Goal: Answer question/provide support

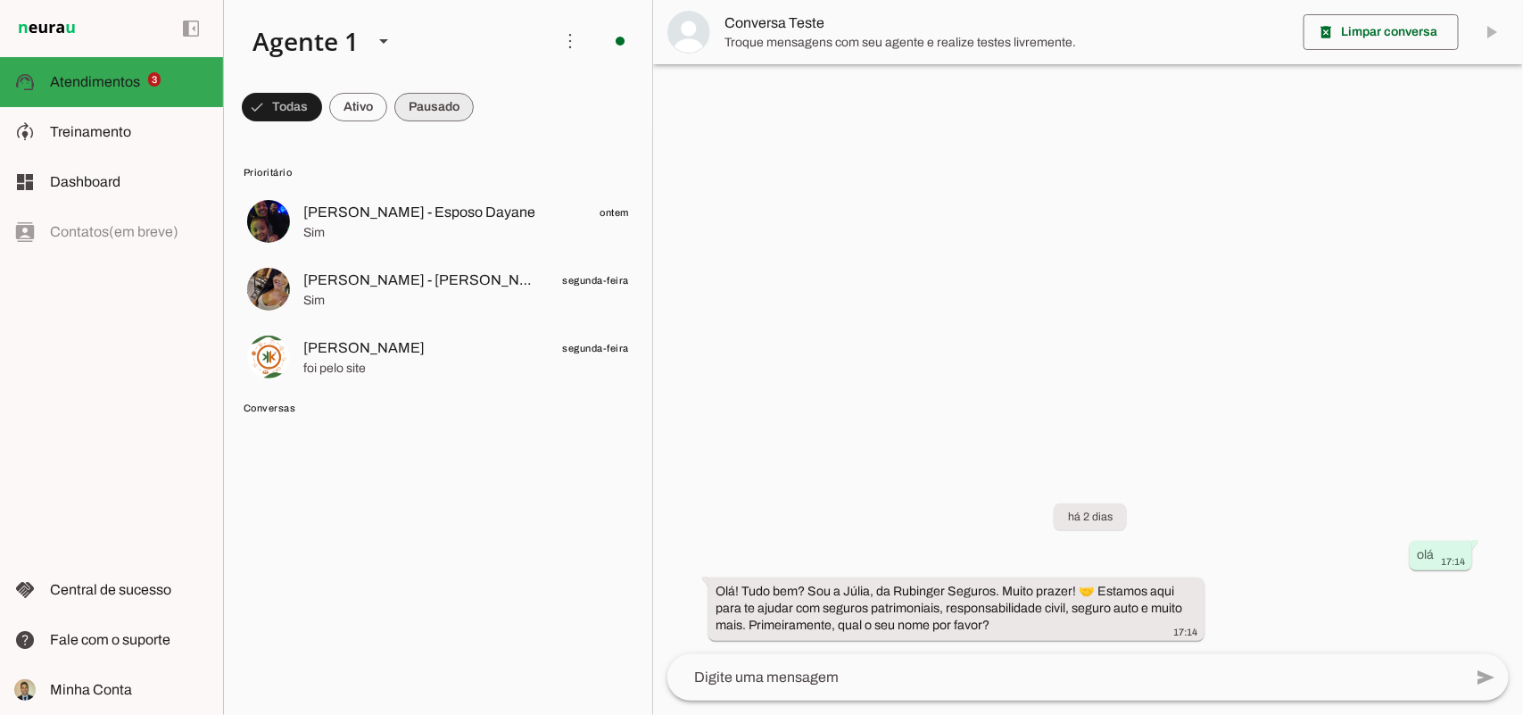
click at [430, 108] on span at bounding box center [433, 107] width 79 height 43
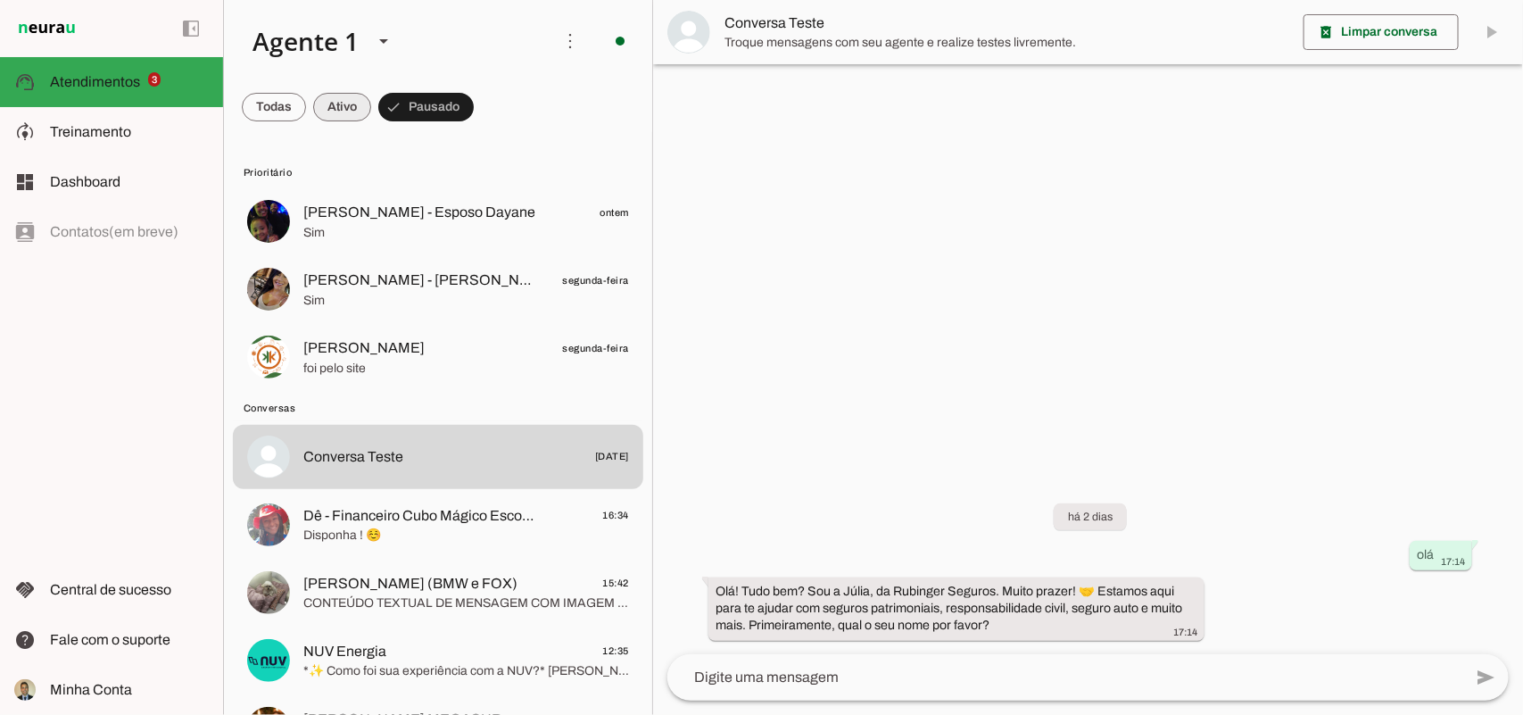
click at [351, 107] on span at bounding box center [342, 107] width 58 height 43
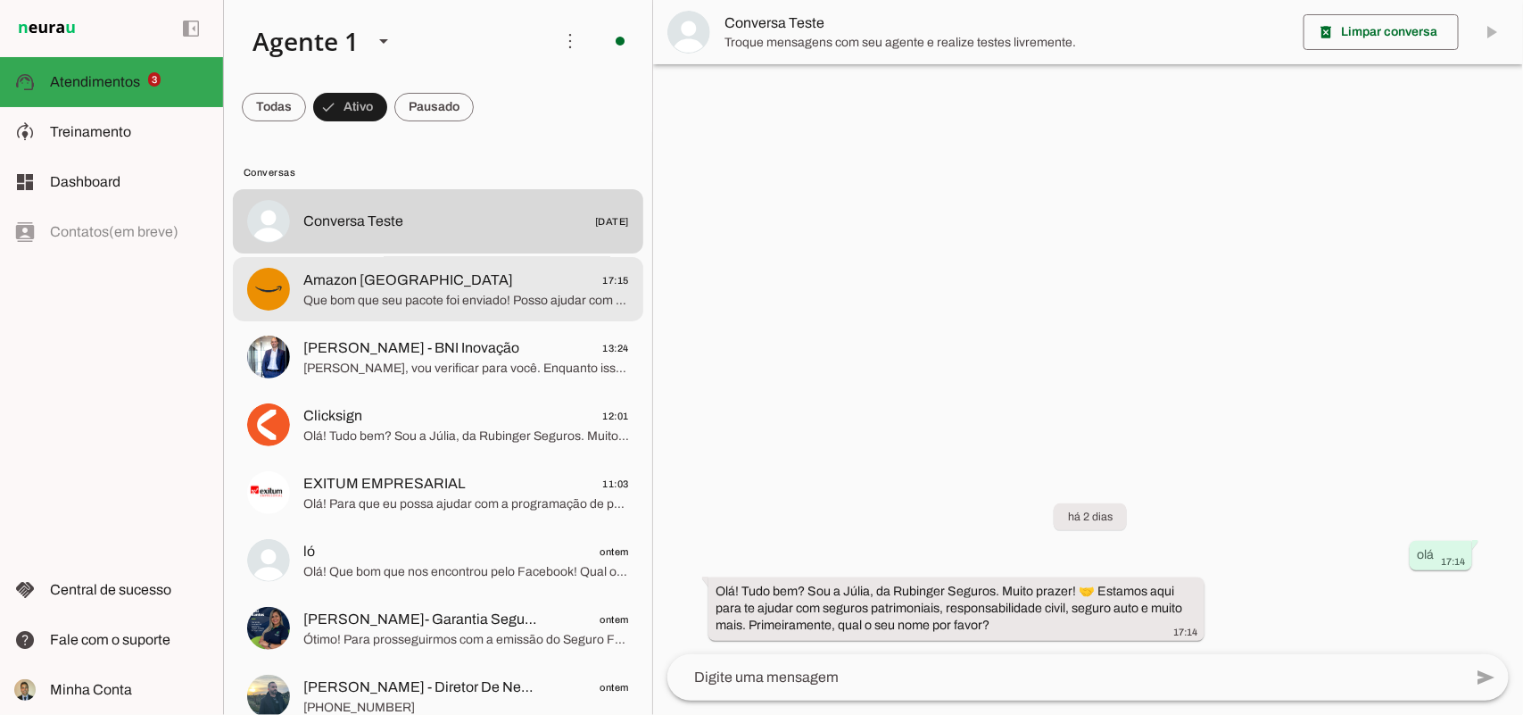
click at [526, 286] on span "Amazon [GEOGRAPHIC_DATA] 17:15" at bounding box center [466, 280] width 326 height 22
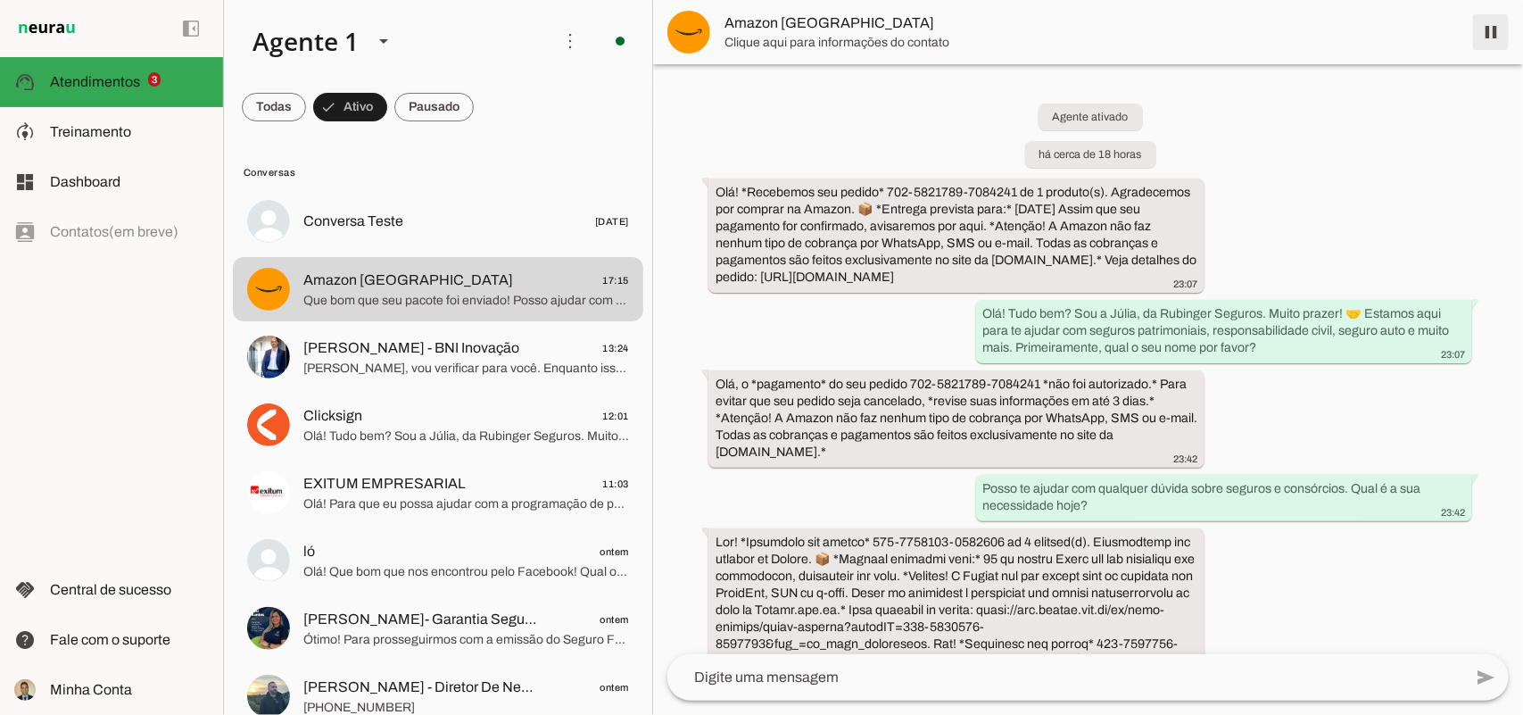
click at [1488, 24] on span at bounding box center [1490, 32] width 43 height 43
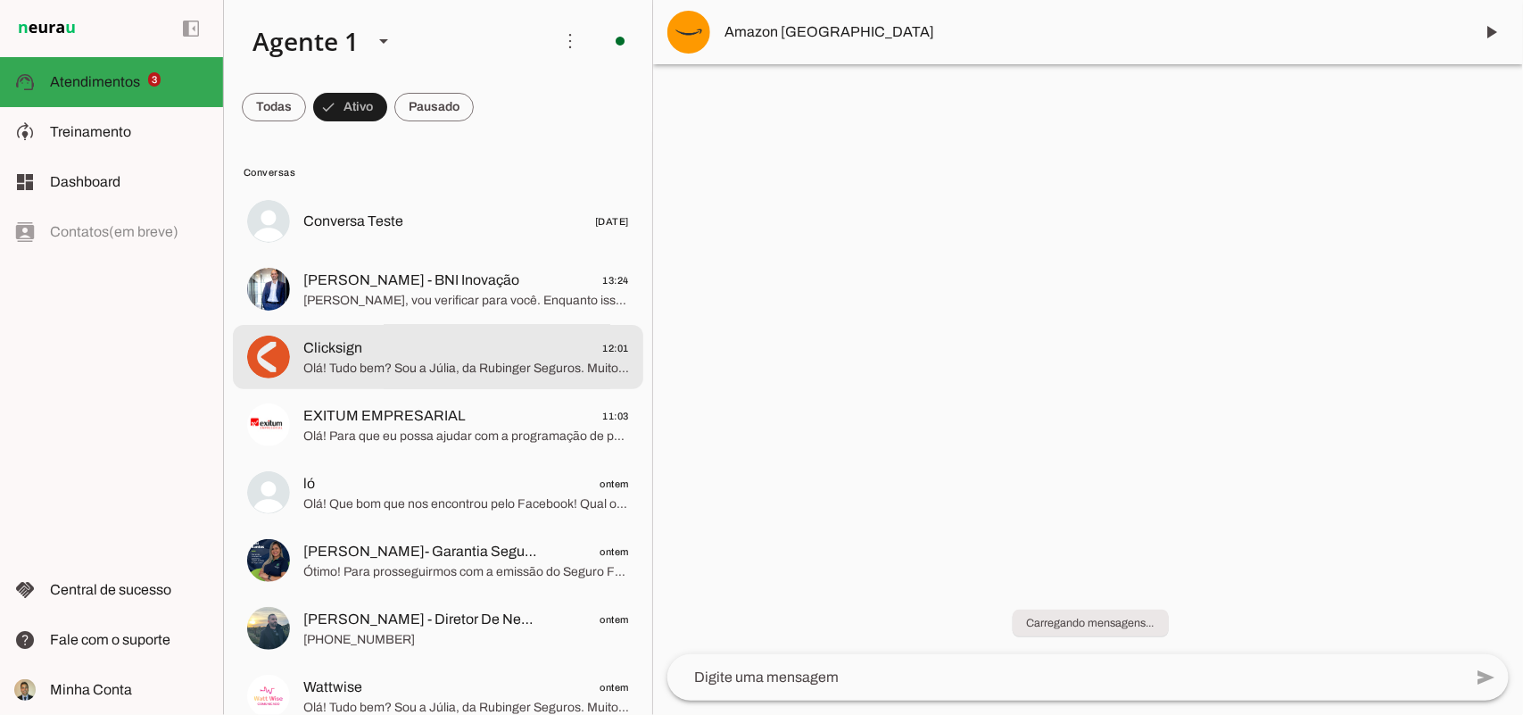
click at [409, 363] on span "Olá! Tudo bem? Sou a Júlia, da Rubinger Seguros. Muito prazer! 🤝 Estamos aqui p…" at bounding box center [466, 368] width 326 height 18
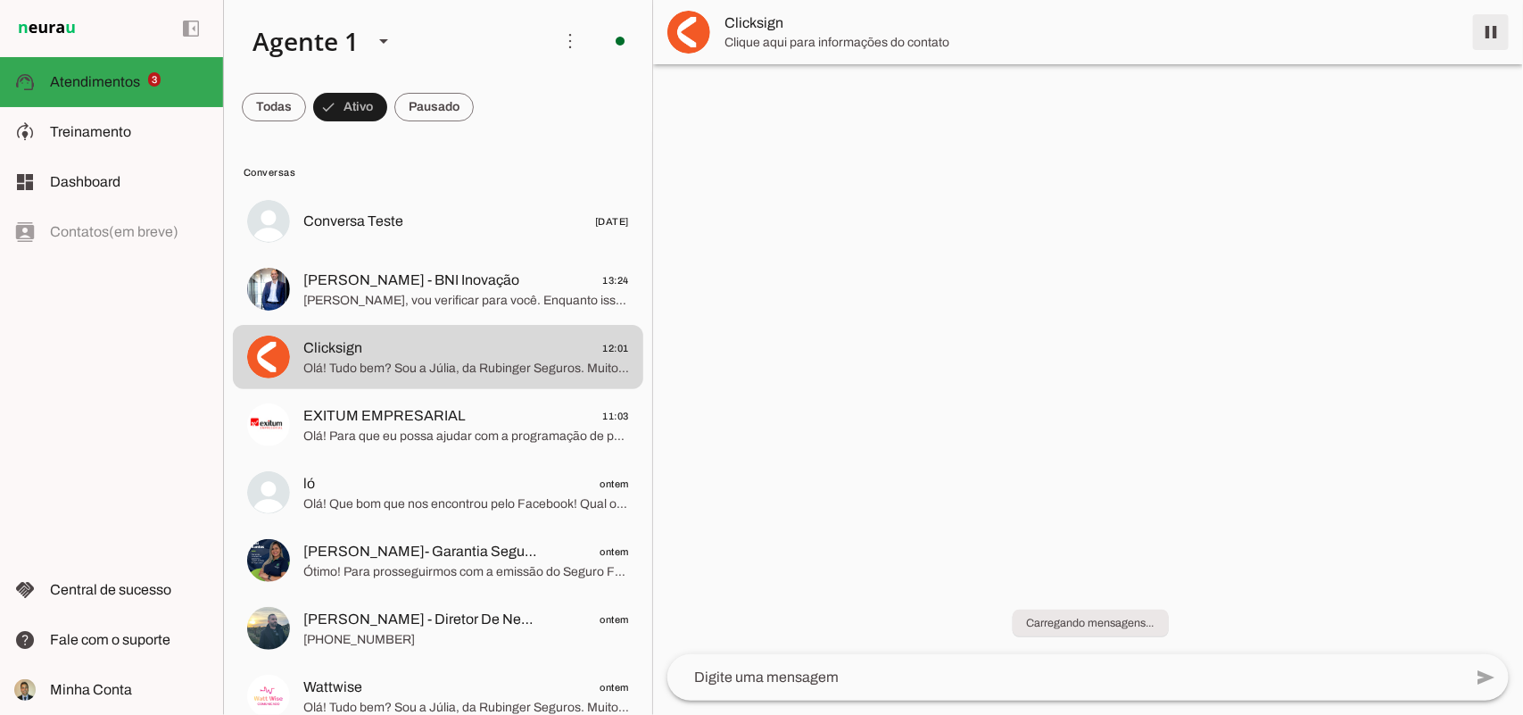
click at [1482, 29] on span at bounding box center [1490, 32] width 43 height 43
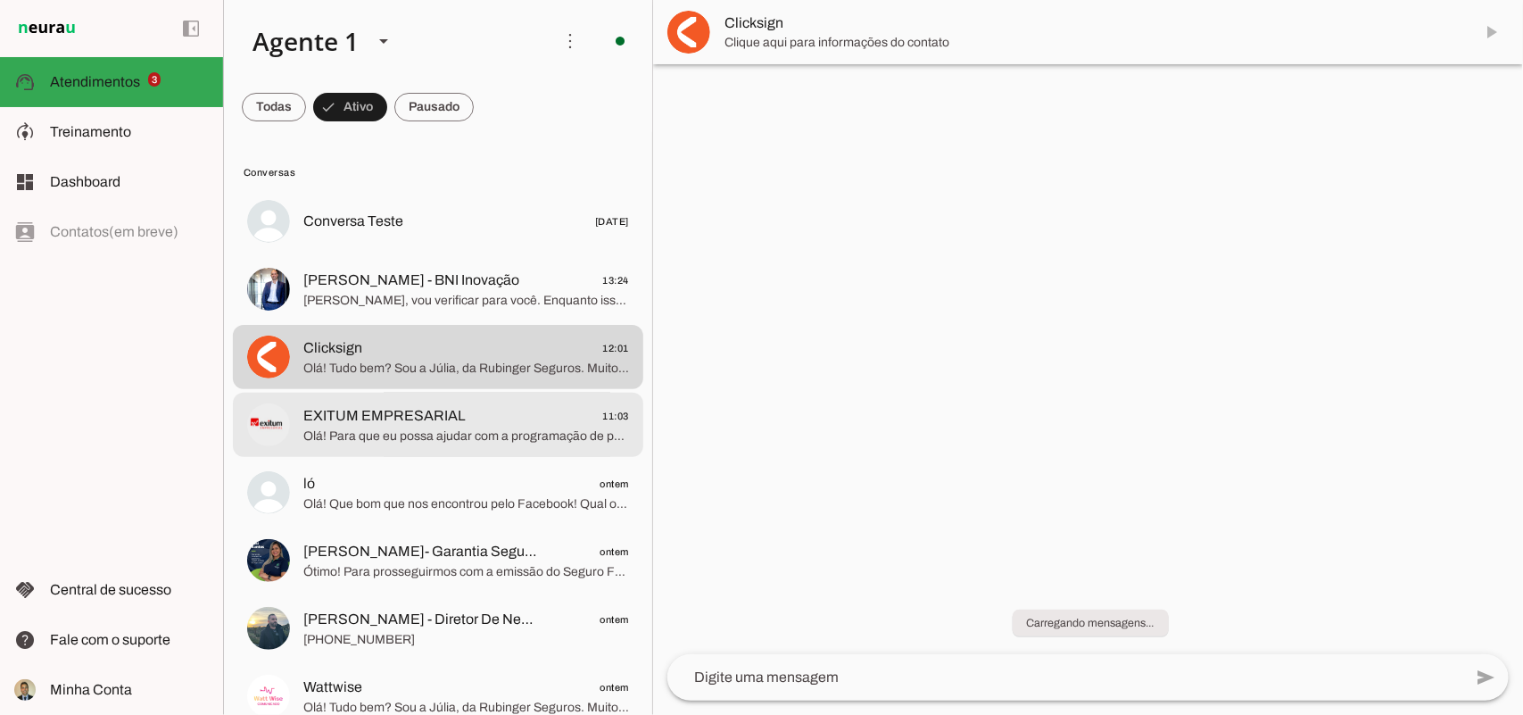
click at [411, 398] on md-item "EXITUM EMPRESARIAL 11:03 Olá! Para que eu possa ajudar com a programação de pag…" at bounding box center [438, 425] width 410 height 64
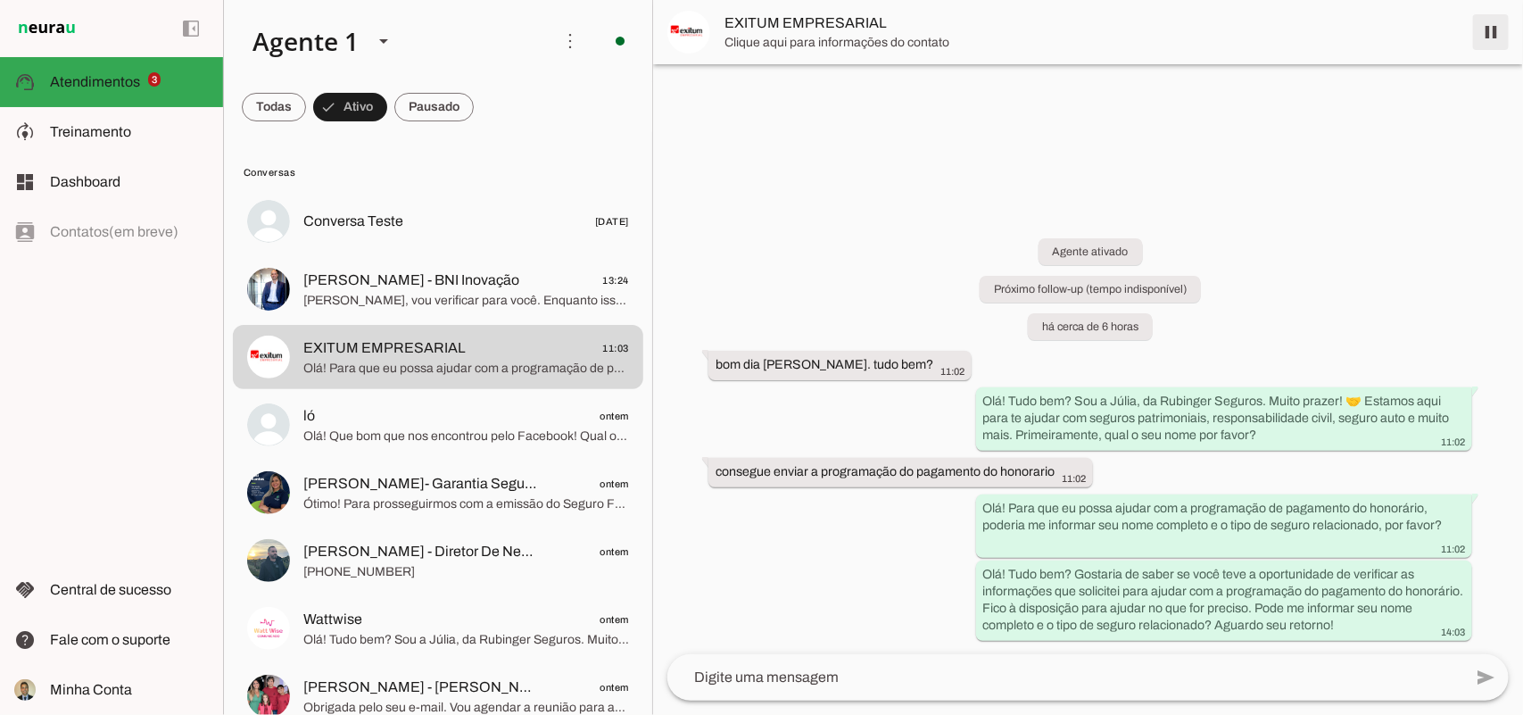
click at [1490, 34] on span at bounding box center [1490, 32] width 43 height 43
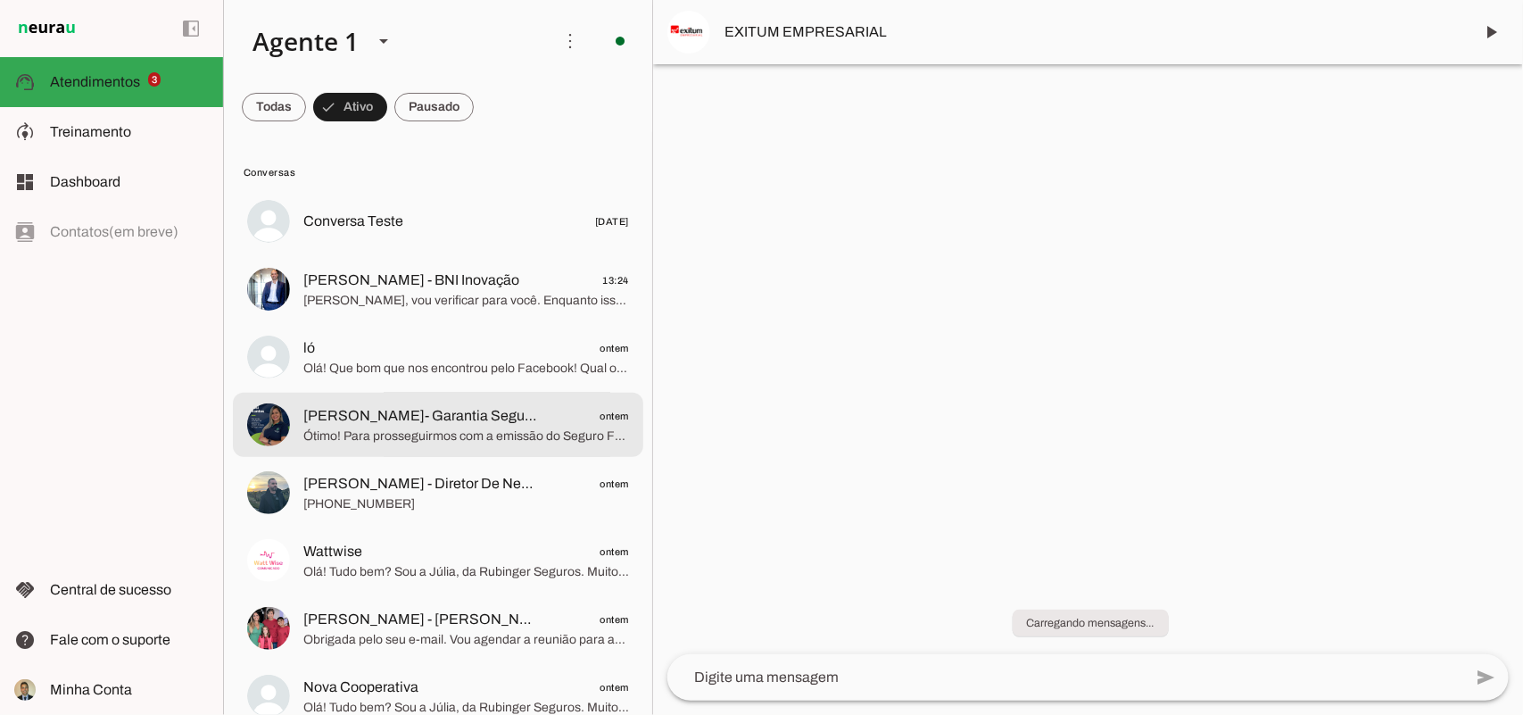
click at [402, 426] on span "Ótimo! Para prosseguirmos com a emissão do Seguro Franquia, preciso de algumas …" at bounding box center [466, 435] width 326 height 18
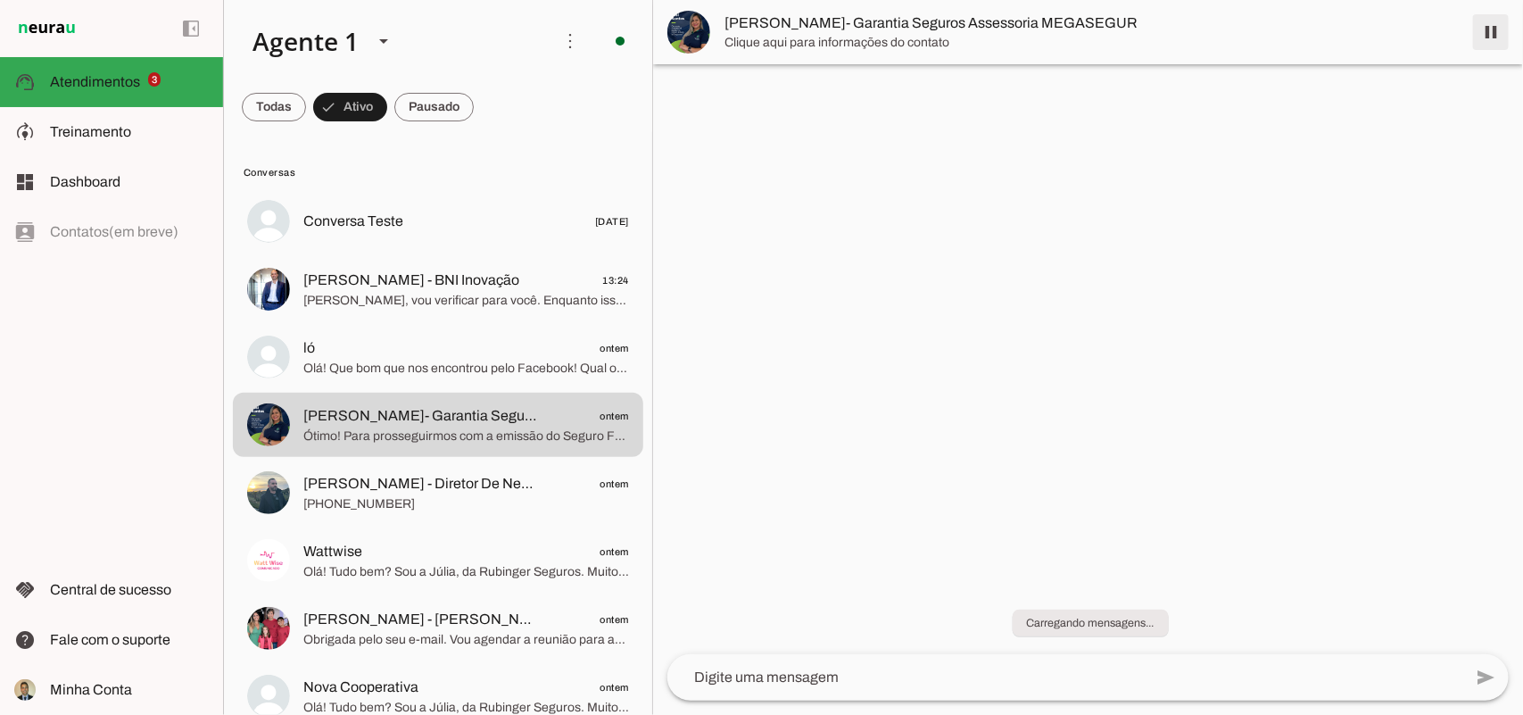
click at [1492, 29] on span at bounding box center [1490, 32] width 43 height 43
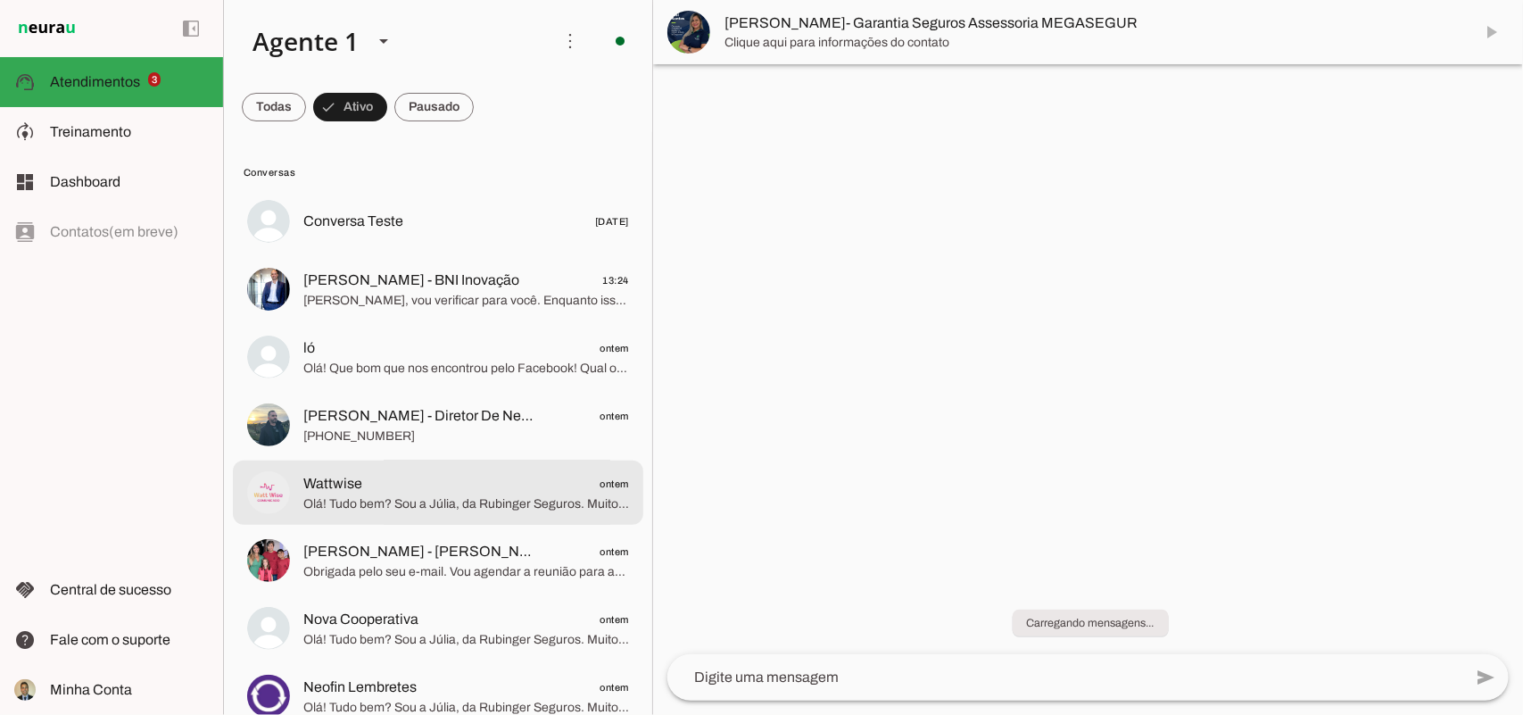
click at [367, 506] on span "Olá! Tudo bem? Sou a Júlia, da Rubinger Seguros. Muito prazer! 🤝 Estamos aqui p…" at bounding box center [466, 503] width 326 height 18
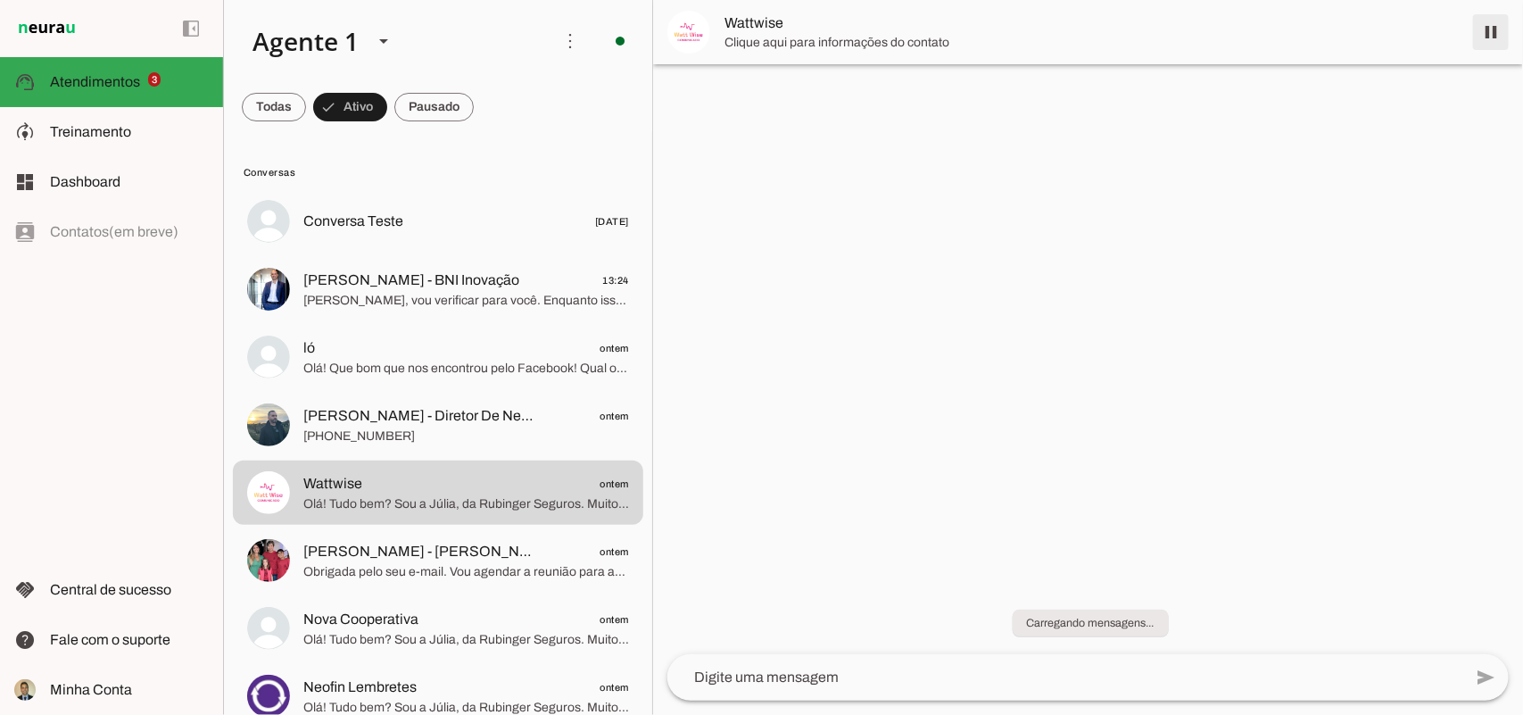
click at [1492, 32] on span at bounding box center [1490, 32] width 43 height 43
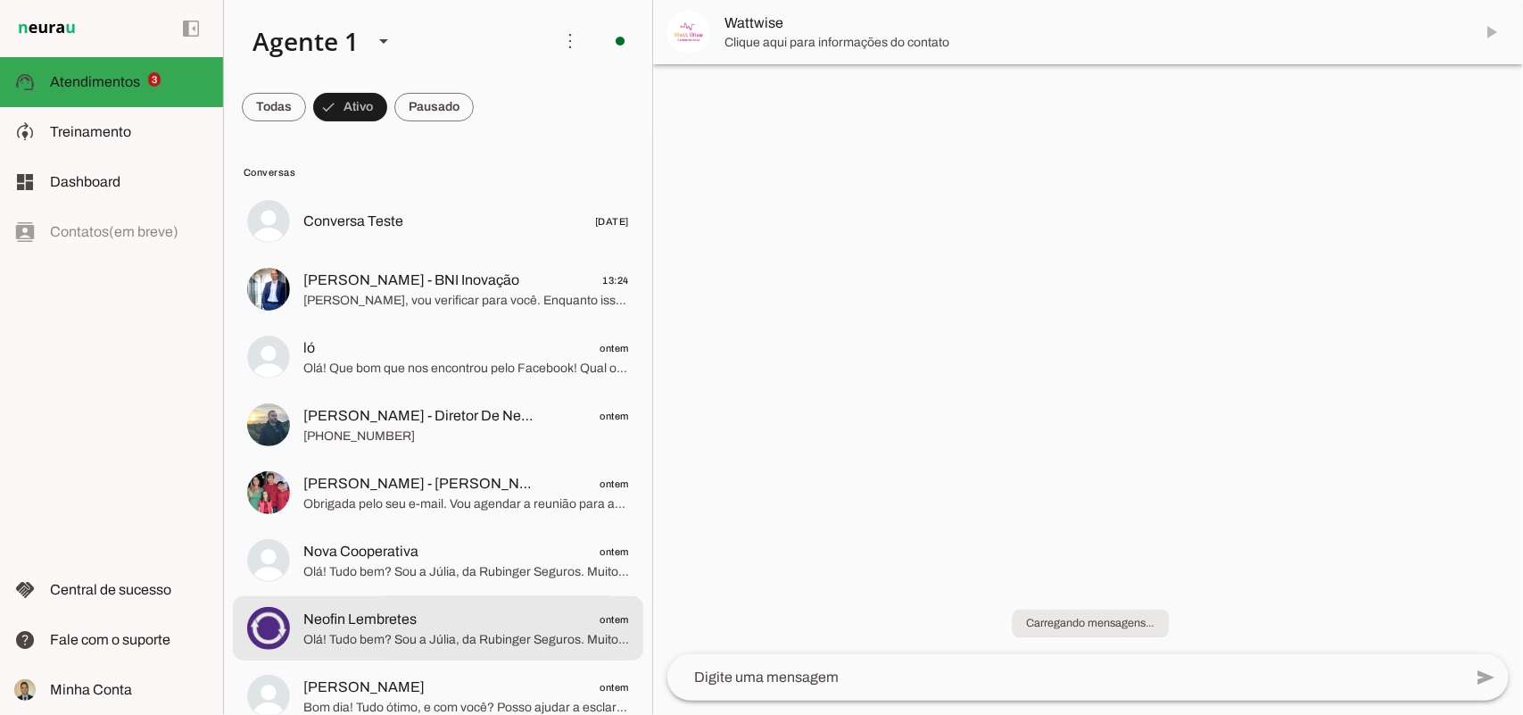
click at [371, 638] on span "Olá! Tudo bem? Sou a Júlia, da Rubinger Seguros. Muito prazer! 🤝 Estamos aqui p…" at bounding box center [466, 639] width 326 height 18
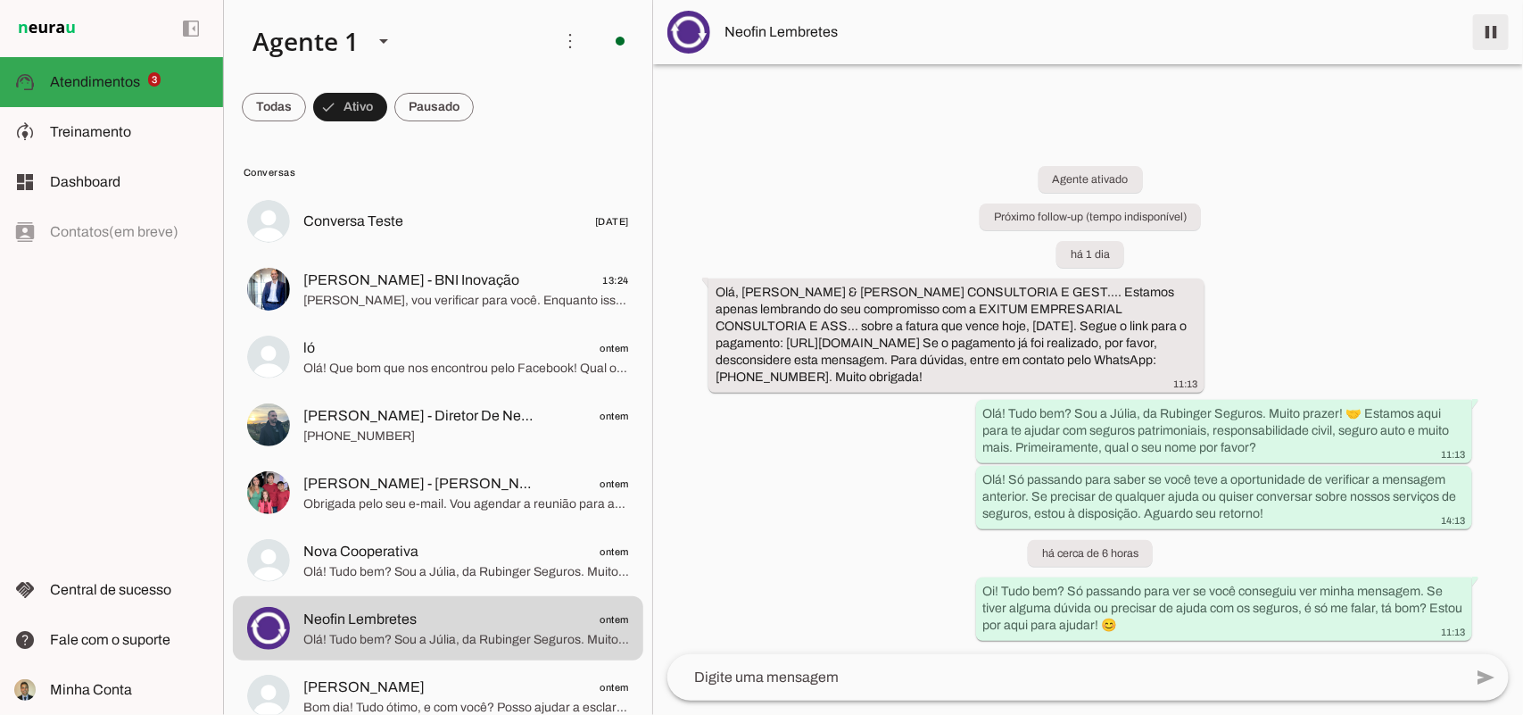
click at [1490, 29] on span at bounding box center [1490, 32] width 43 height 43
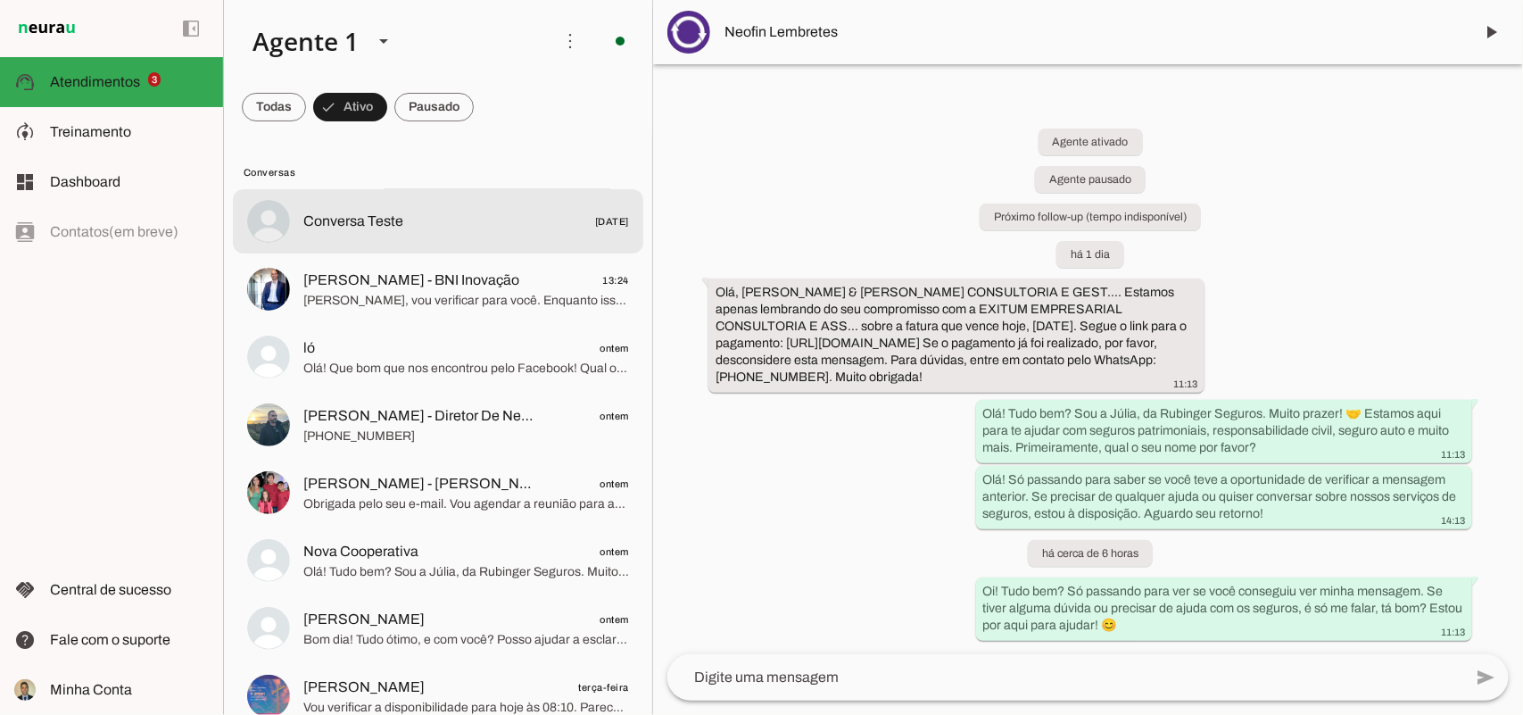
click at [366, 225] on span "Conversa Teste" at bounding box center [353, 221] width 100 height 21
